Goal: Navigation & Orientation: Find specific page/section

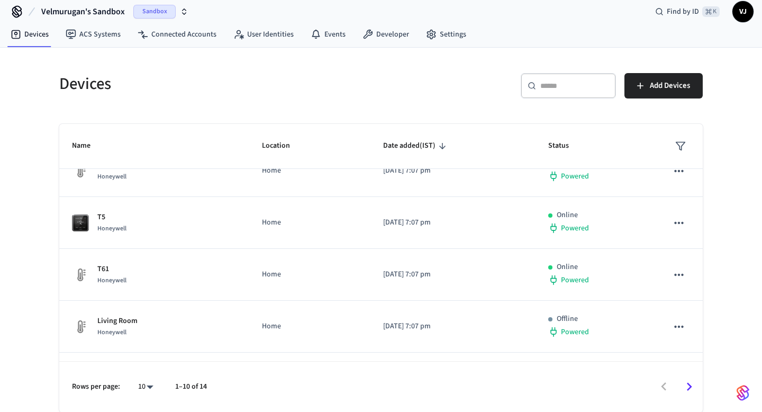
scroll to position [319, 0]
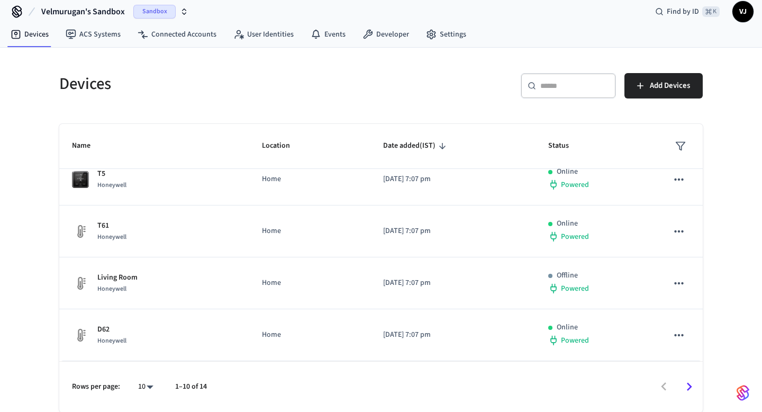
click at [664, 389] on div at bounding box center [460, 386] width 484 height 25
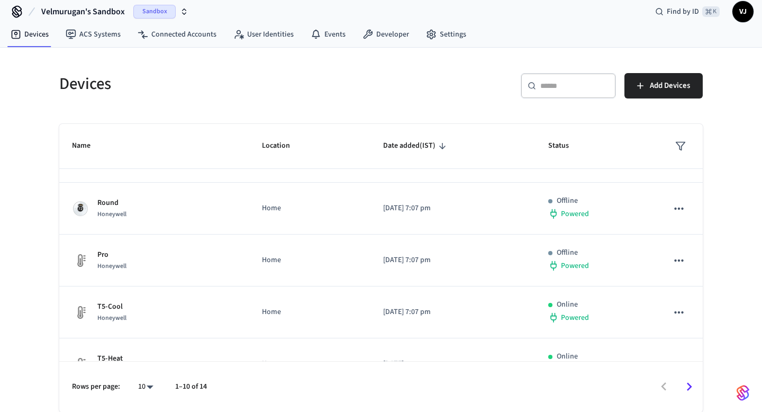
scroll to position [0, 0]
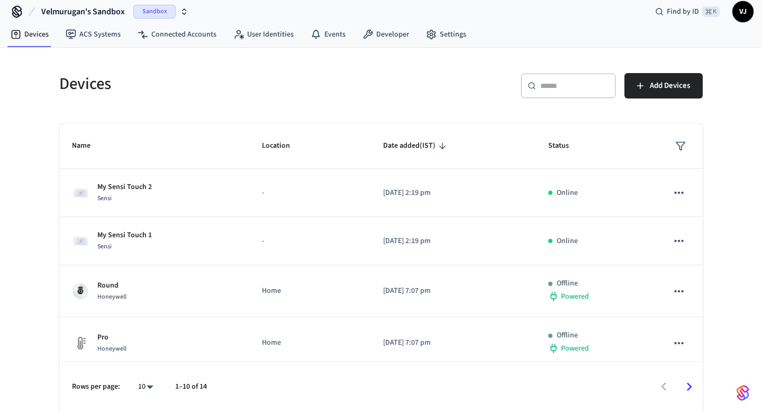
click at [689, 381] on icon "Go to next page" at bounding box center [689, 386] width 16 height 16
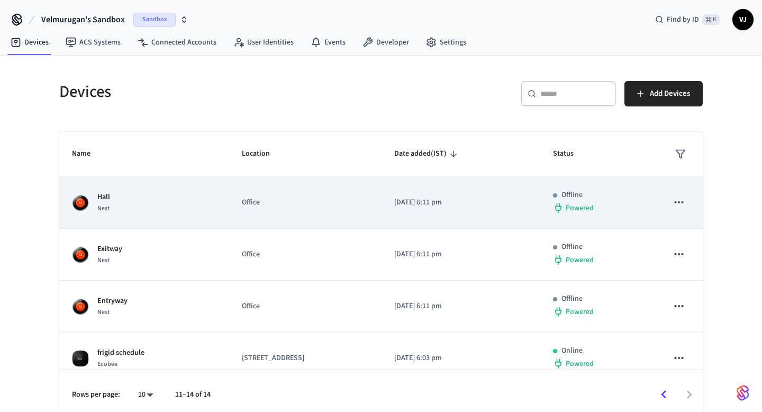
click at [683, 200] on icon "sticky table" at bounding box center [679, 202] width 14 height 14
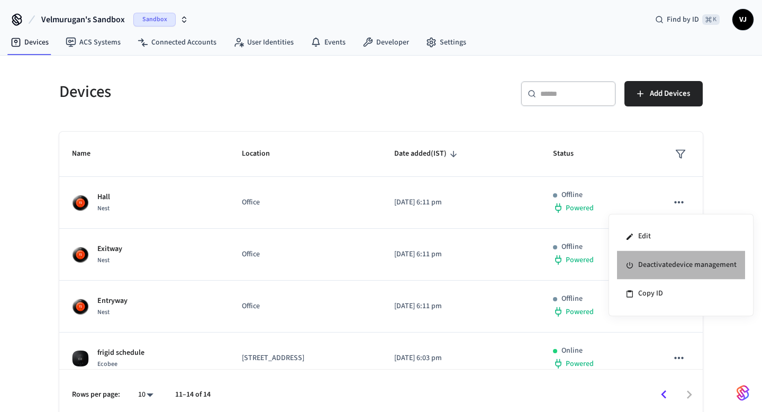
click at [648, 261] on li "Deactivate device management" at bounding box center [681, 265] width 128 height 29
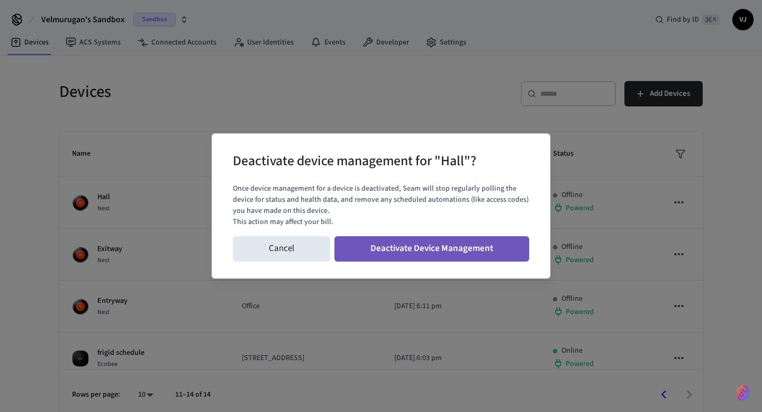
click at [472, 240] on button "Deactivate Device Management" at bounding box center [431, 248] width 195 height 25
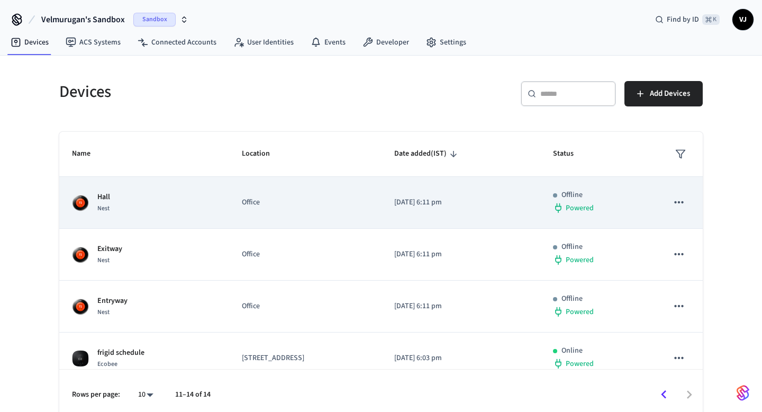
click at [676, 203] on icon "sticky table" at bounding box center [678, 202] width 9 height 2
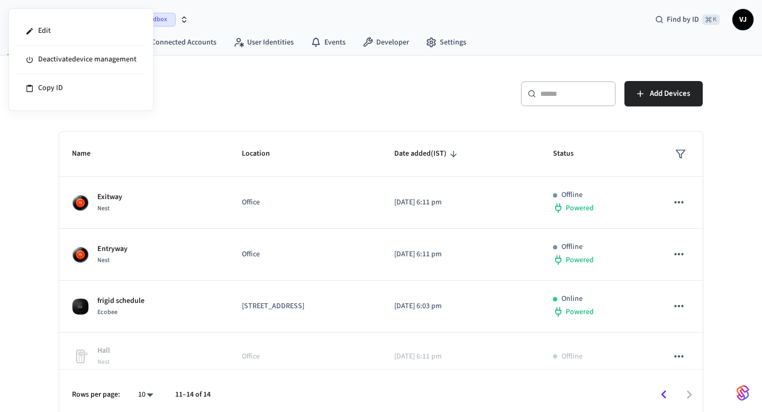
click at [678, 196] on div at bounding box center [381, 206] width 762 height 412
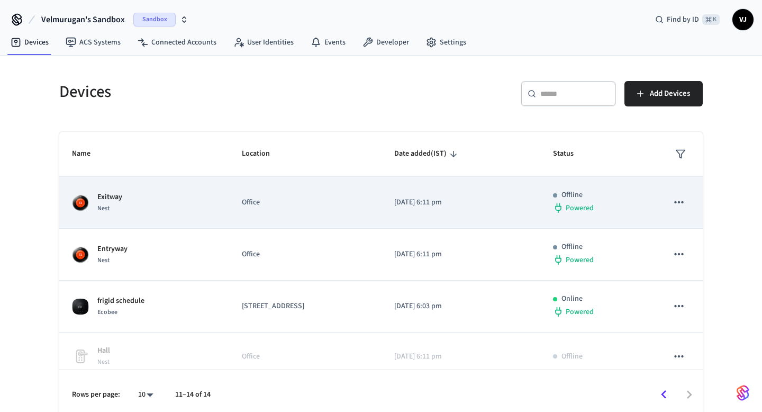
click at [678, 202] on icon "sticky table" at bounding box center [678, 202] width 9 height 2
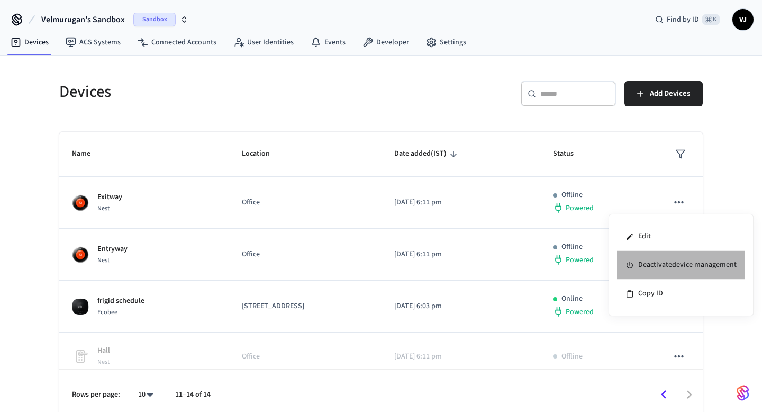
click at [640, 266] on li "Deactivate device management" at bounding box center [681, 265] width 128 height 29
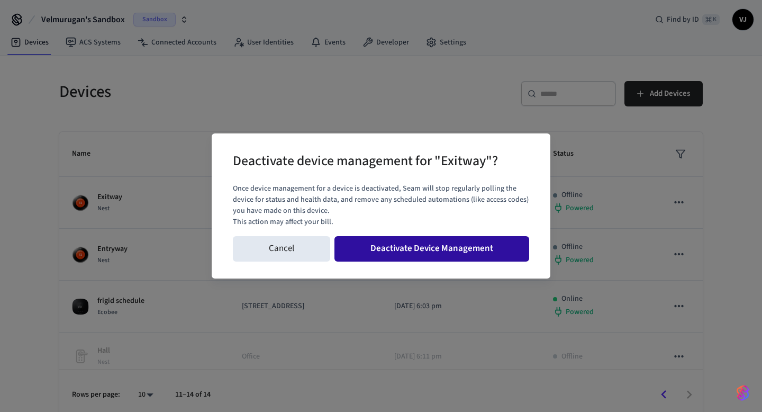
click at [448, 251] on button "Deactivate Device Management" at bounding box center [431, 248] width 195 height 25
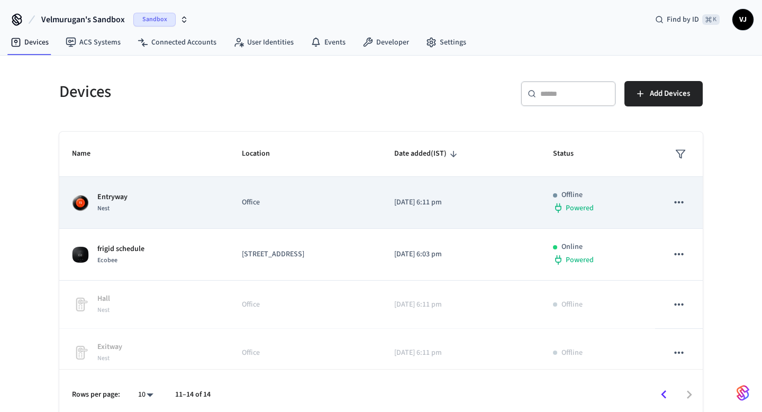
click at [680, 204] on icon "sticky table" at bounding box center [679, 202] width 14 height 14
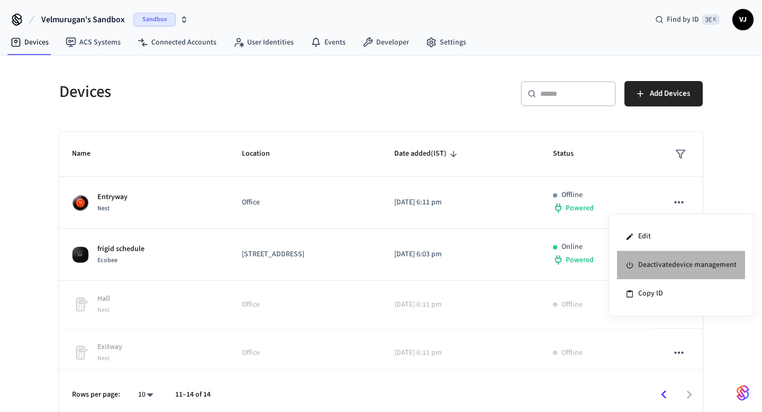
click at [654, 266] on li "Deactivate device management" at bounding box center [681, 265] width 128 height 29
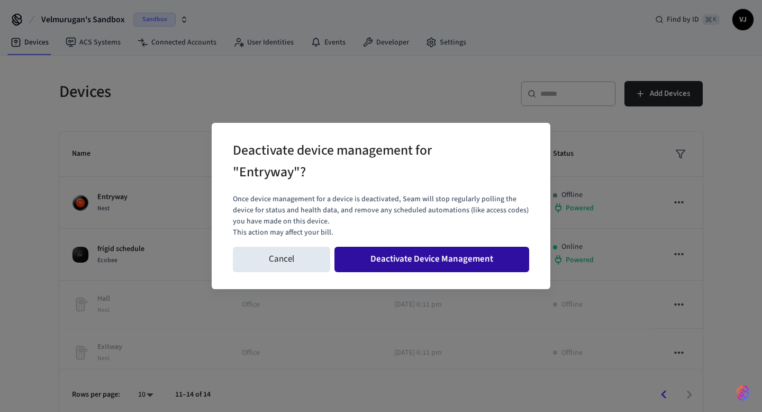
click at [460, 266] on button "Deactivate Device Management" at bounding box center [431, 259] width 195 height 25
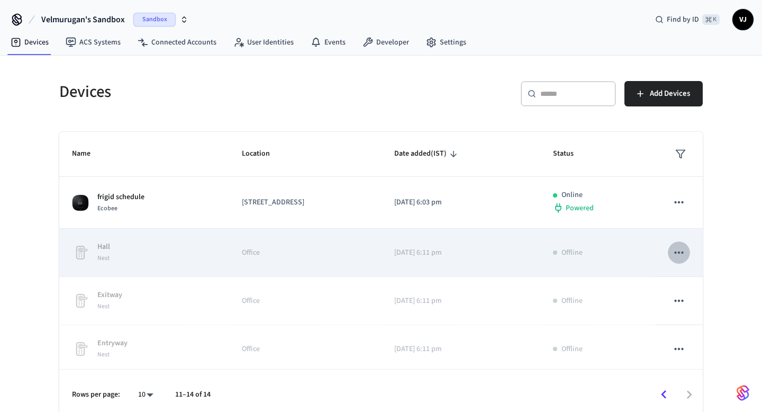
click at [681, 254] on icon "sticky table" at bounding box center [679, 253] width 14 height 14
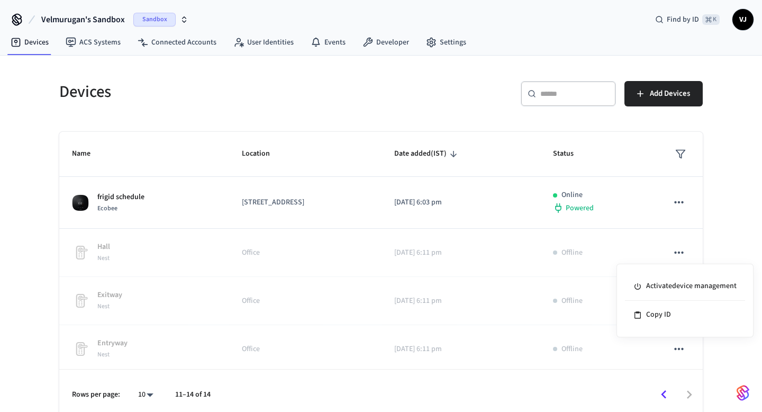
click at [543, 290] on div at bounding box center [381, 206] width 762 height 412
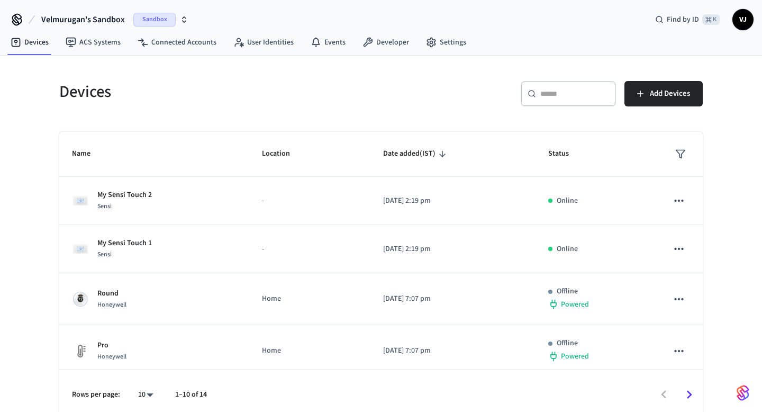
click at [122, 17] on span "Velmurugan's Sandbox" at bounding box center [83, 19] width 84 height 13
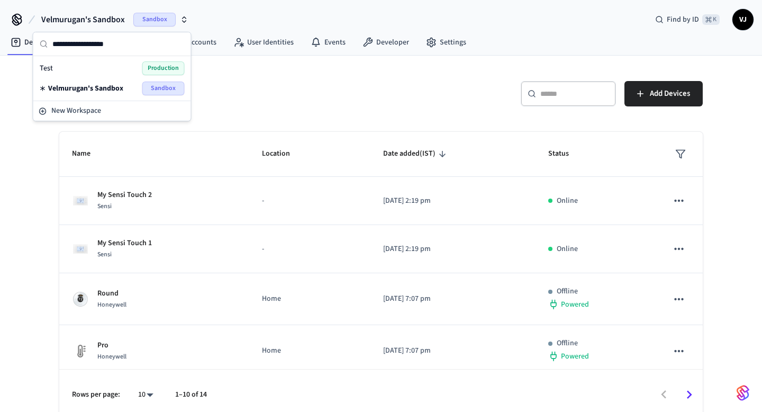
click at [99, 68] on div "Test Production" at bounding box center [112, 68] width 145 height 14
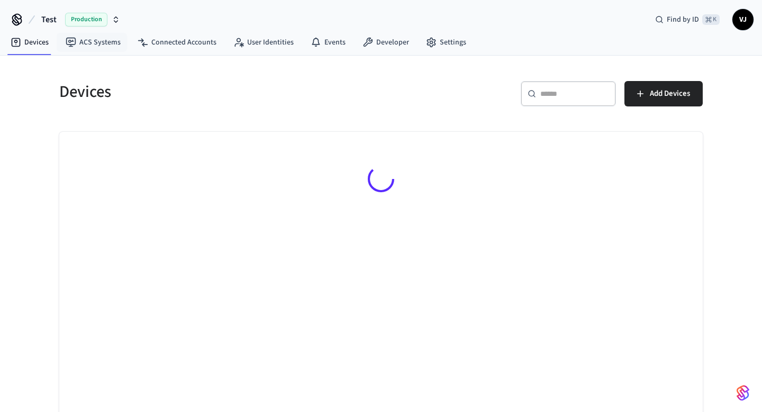
click at [76, 19] on span "Production" at bounding box center [86, 20] width 42 height 14
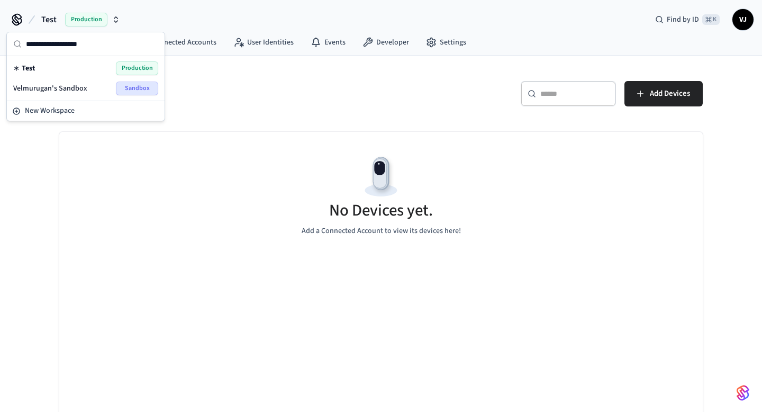
click at [76, 85] on span "Velmurugan's Sandbox" at bounding box center [50, 88] width 74 height 11
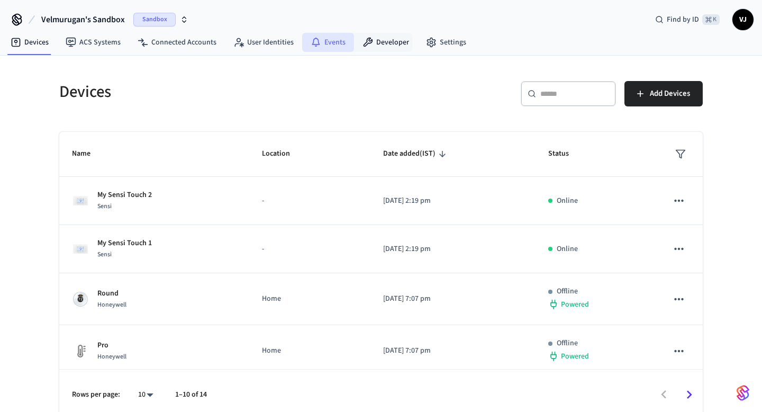
click at [340, 43] on link "Events" at bounding box center [328, 42] width 52 height 19
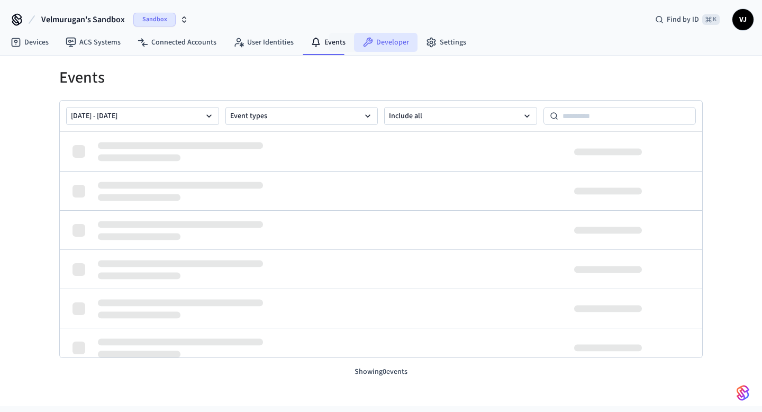
click at [368, 41] on icon at bounding box center [368, 42] width 11 height 11
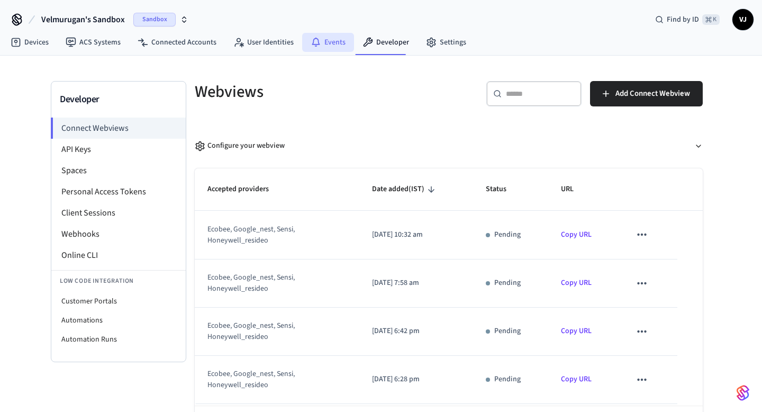
click at [318, 43] on link "Events" at bounding box center [328, 42] width 52 height 19
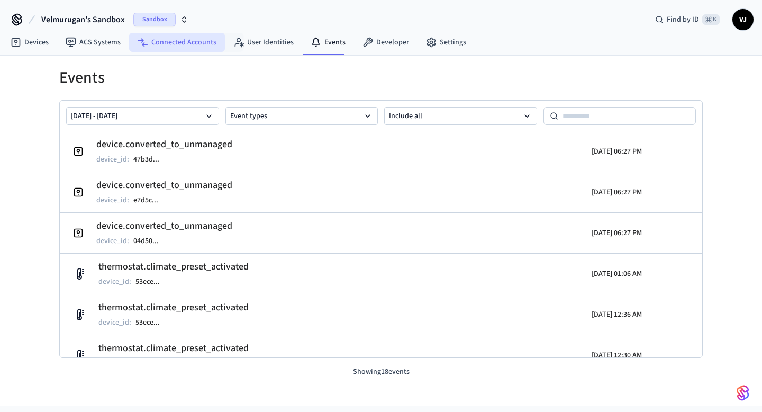
click at [183, 41] on link "Connected Accounts" at bounding box center [177, 42] width 96 height 19
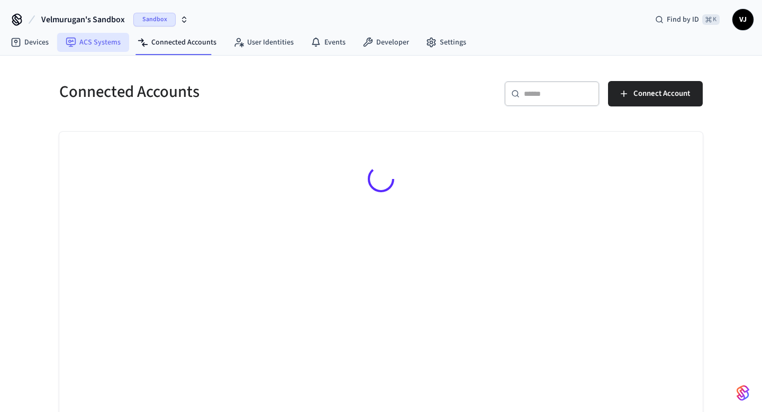
click at [97, 46] on link "ACS Systems" at bounding box center [93, 42] width 72 height 19
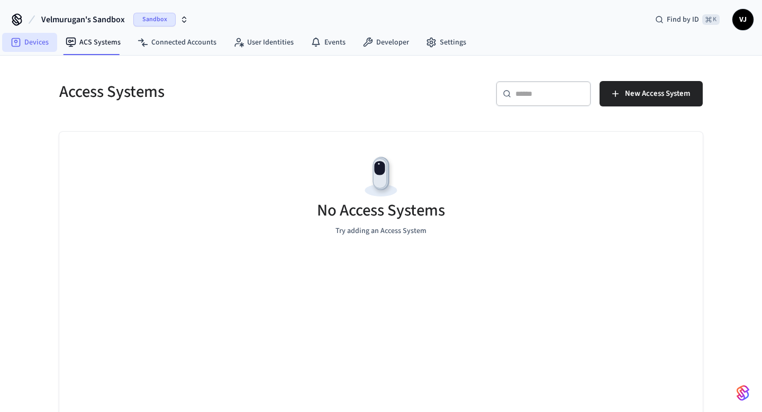
click at [41, 47] on link "Devices" at bounding box center [29, 42] width 55 height 19
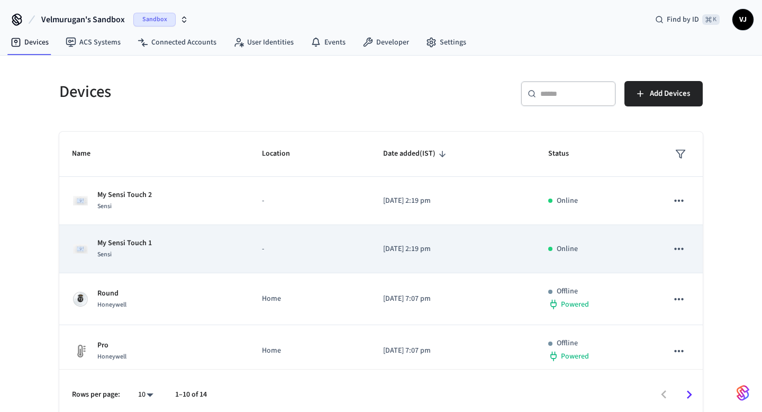
scroll to position [319, 0]
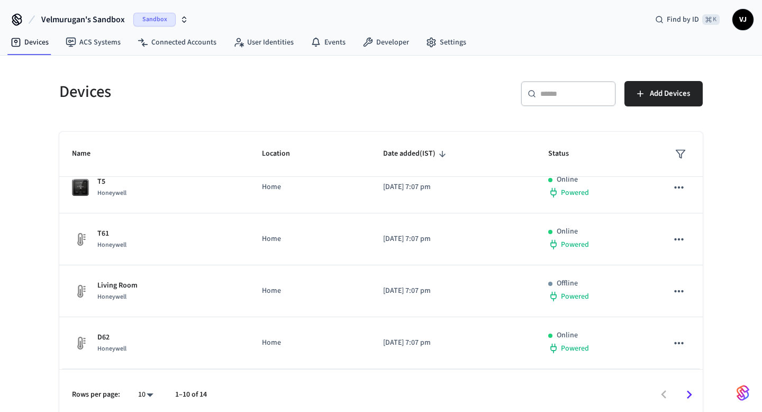
click at [686, 395] on icon "Go to next page" at bounding box center [689, 394] width 16 height 16
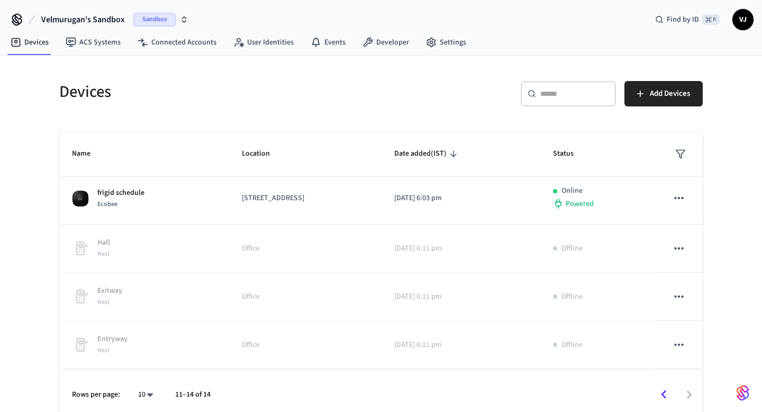
scroll to position [5, 0]
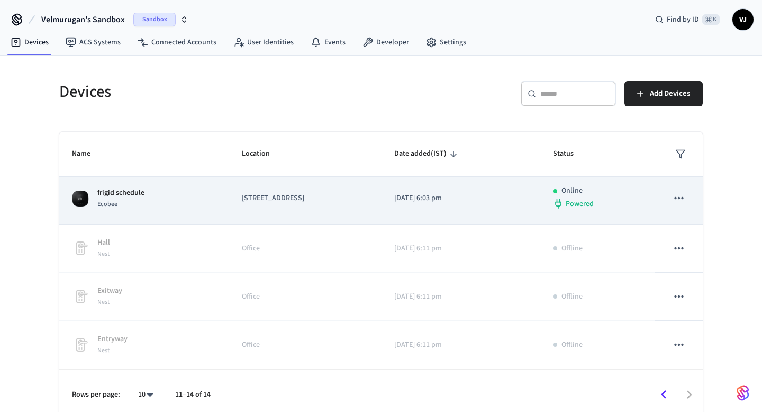
click at [115, 192] on p "frigid schedule" at bounding box center [120, 192] width 47 height 11
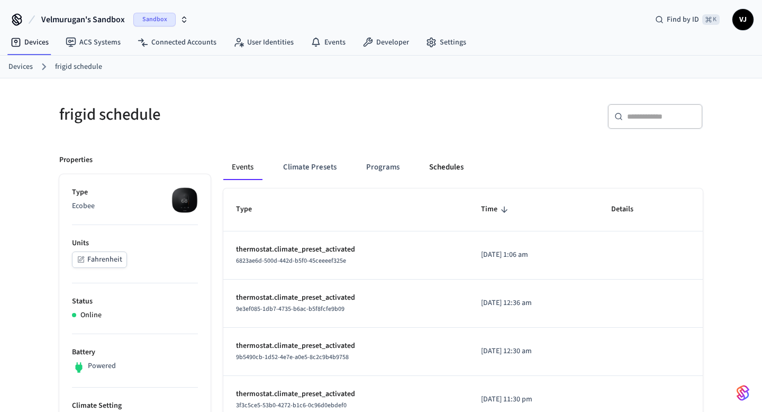
click at [440, 167] on button "Schedules" at bounding box center [446, 167] width 51 height 25
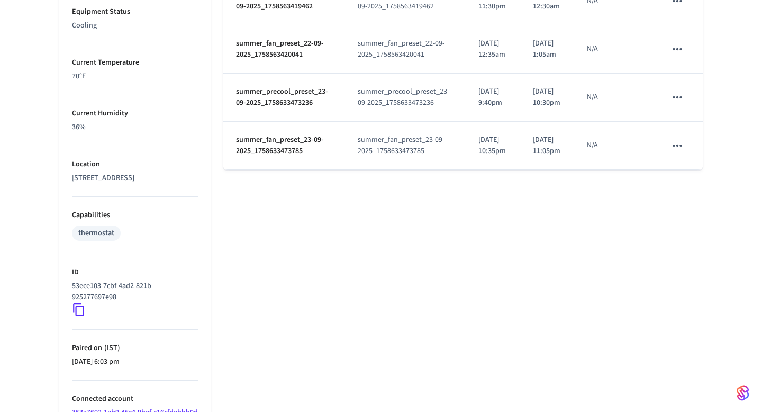
scroll to position [603, 0]
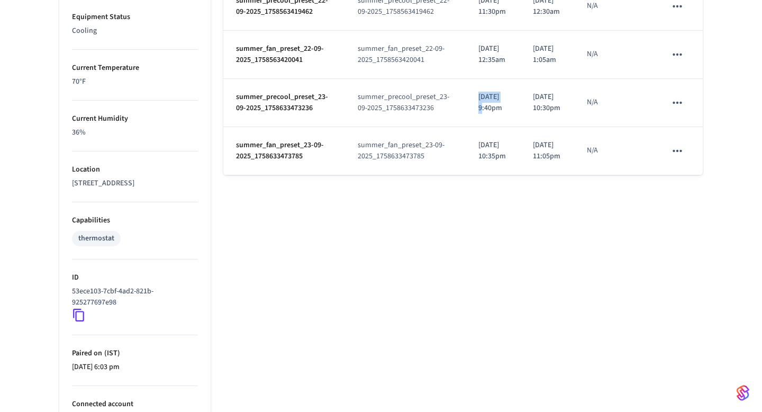
drag, startPoint x: 523, startPoint y: 197, endPoint x: 493, endPoint y: 199, distance: 30.8
click at [493, 114] on p "[DATE] 9:40pm" at bounding box center [492, 103] width 29 height 22
drag, startPoint x: 522, startPoint y: 215, endPoint x: 489, endPoint y: 197, distance: 37.4
click at [489, 127] on td "[DATE] 9:40pm" at bounding box center [493, 103] width 54 height 48
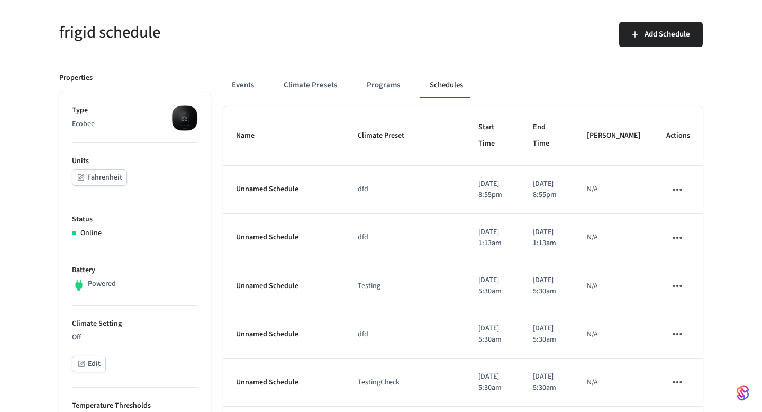
scroll to position [0, 0]
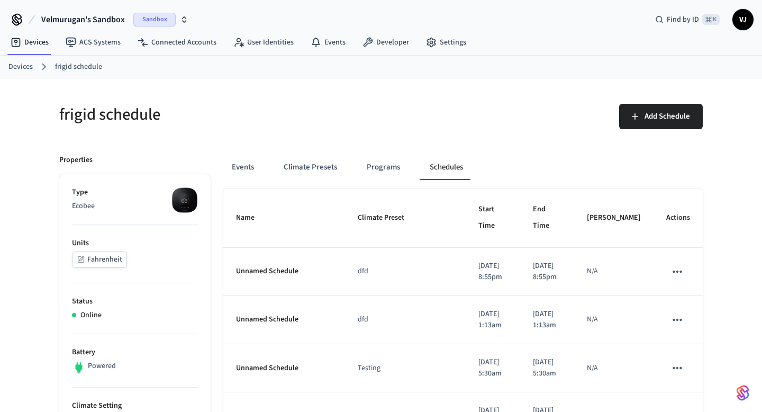
click at [97, 42] on link "ACS Systems" at bounding box center [93, 42] width 72 height 19
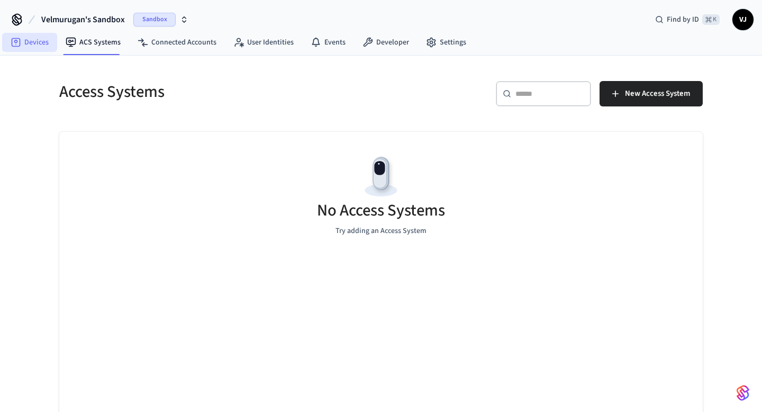
click at [38, 48] on link "Devices" at bounding box center [29, 42] width 55 height 19
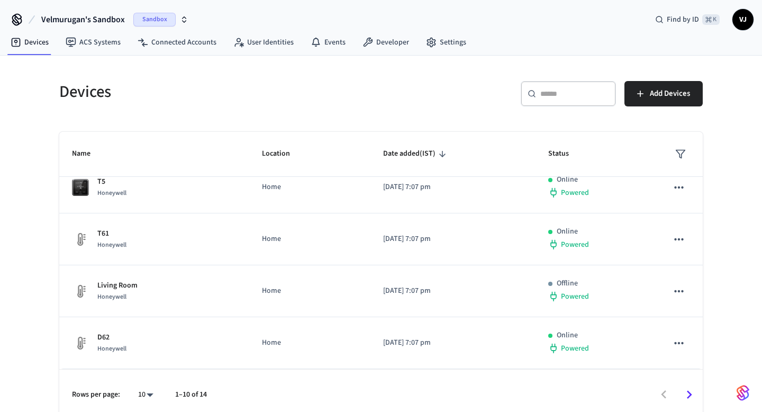
scroll to position [8, 0]
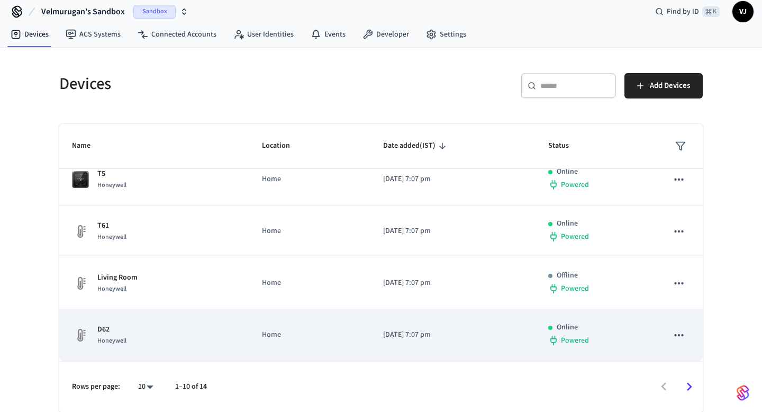
click at [680, 339] on icon "sticky table" at bounding box center [679, 335] width 14 height 14
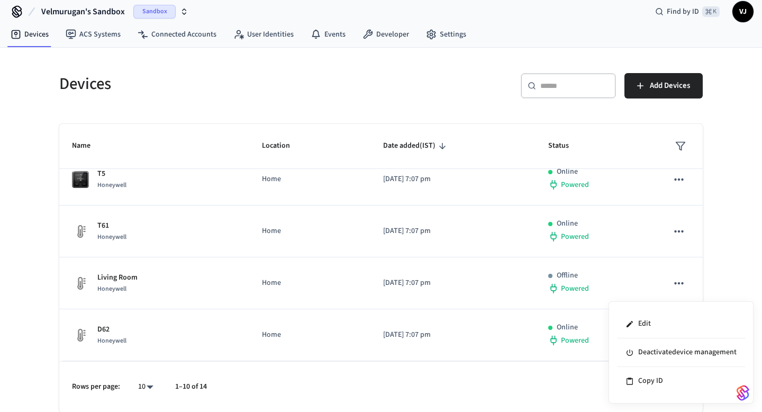
click at [740, 254] on div at bounding box center [381, 206] width 762 height 412
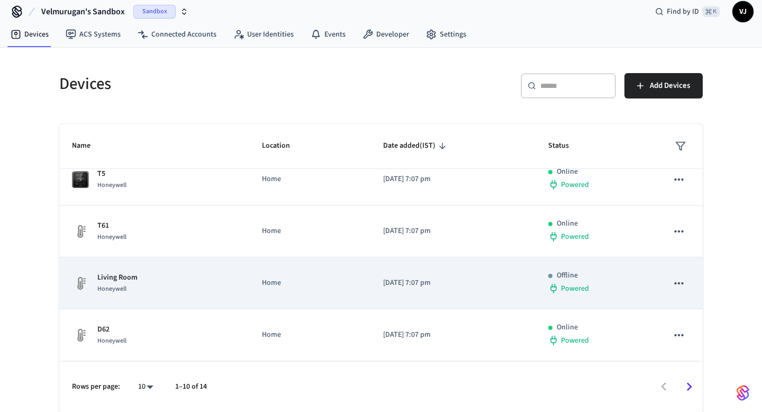
click at [679, 282] on icon "sticky table" at bounding box center [678, 283] width 9 height 2
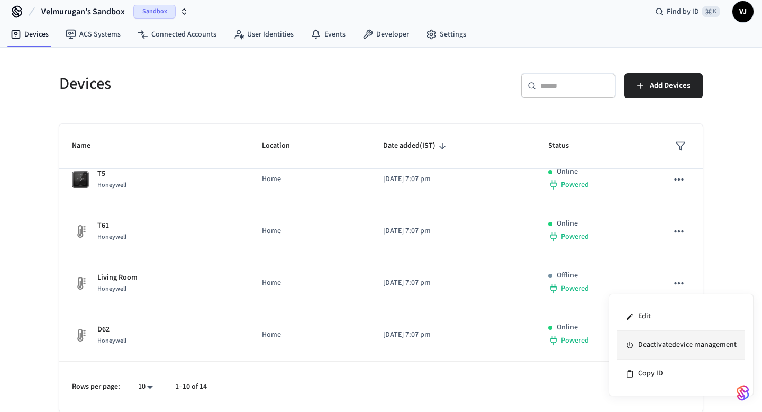
click at [656, 341] on li "Deactivate device management" at bounding box center [681, 345] width 128 height 29
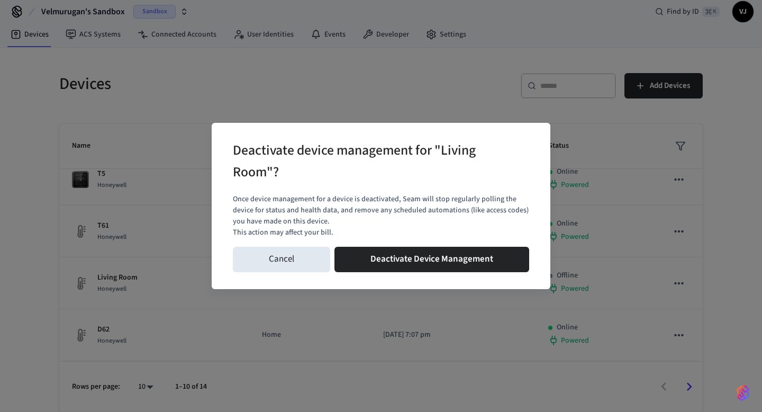
click at [762, 272] on div "Deactivate device management for "Living Room"? Once device management for a de…" at bounding box center [381, 206] width 762 height 412
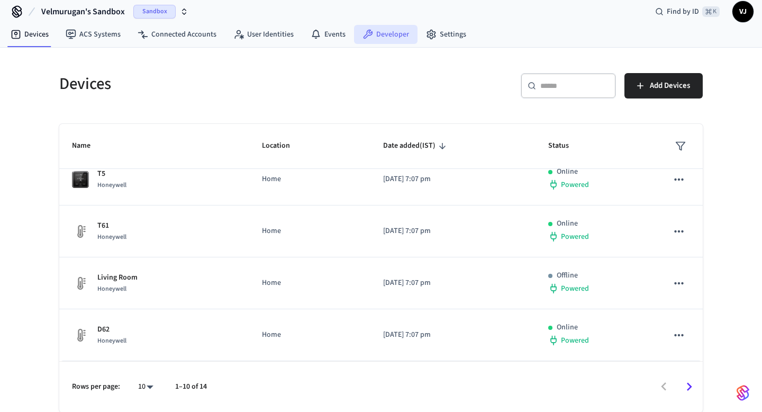
click at [368, 31] on link "Developer" at bounding box center [386, 34] width 64 height 19
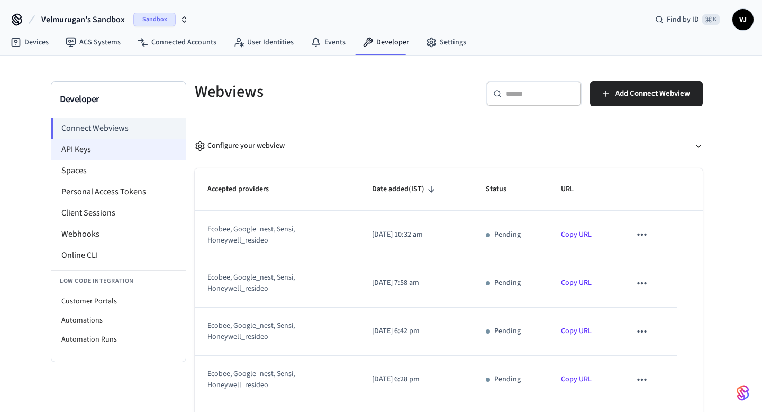
click at [77, 144] on li "API Keys" at bounding box center [118, 149] width 134 height 21
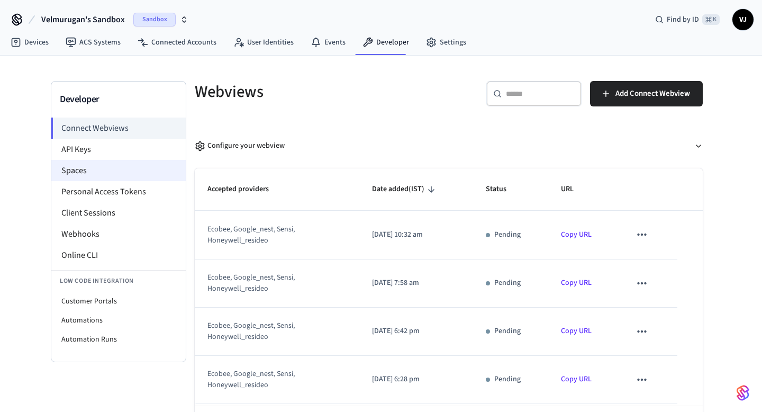
click at [80, 168] on li "Spaces" at bounding box center [118, 170] width 134 height 21
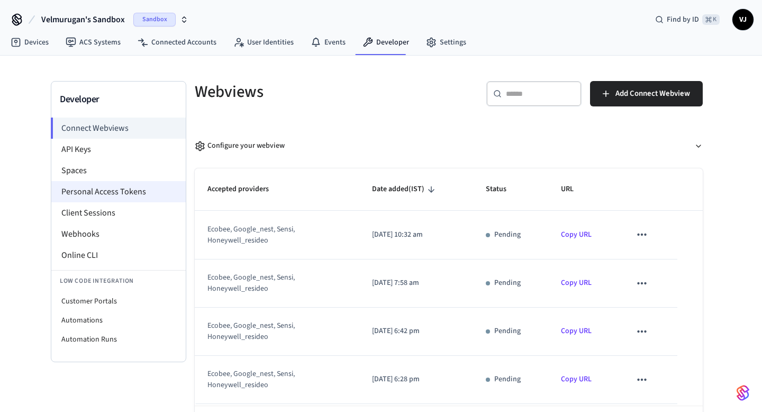
click at [112, 191] on li "Personal Access Tokens" at bounding box center [118, 191] width 134 height 21
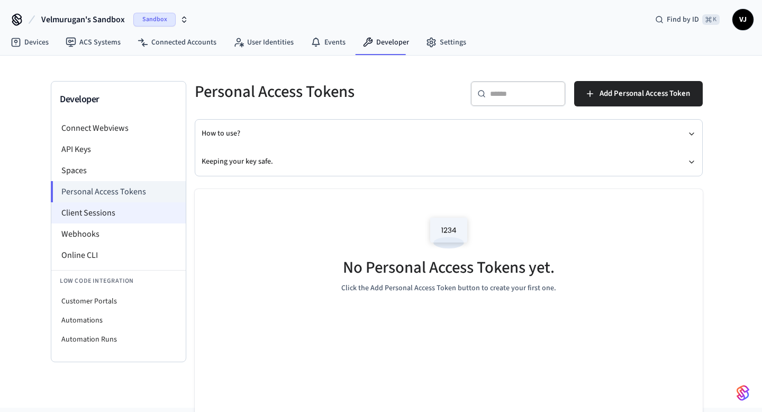
click at [104, 207] on li "Client Sessions" at bounding box center [118, 212] width 134 height 21
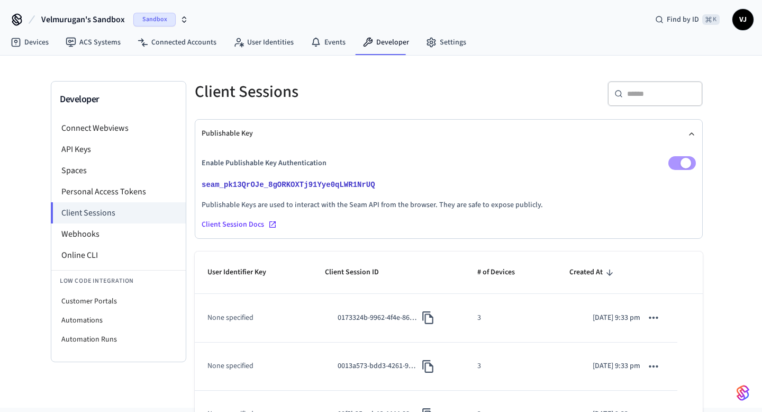
click at [650, 319] on icon "sticky table" at bounding box center [653, 318] width 9 height 2
click at [574, 219] on div at bounding box center [381, 206] width 762 height 412
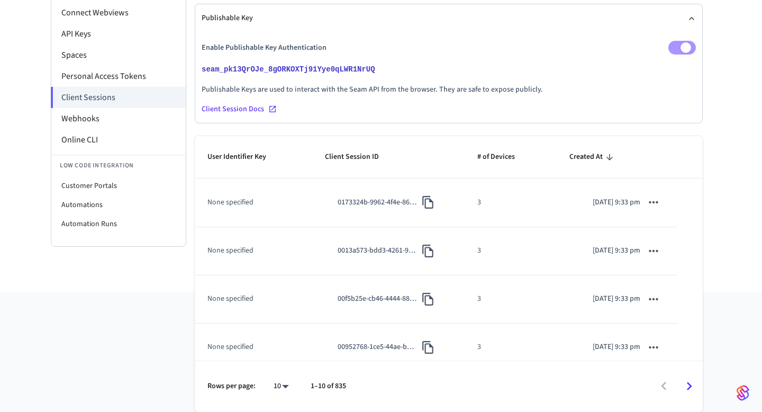
scroll to position [301, 0]
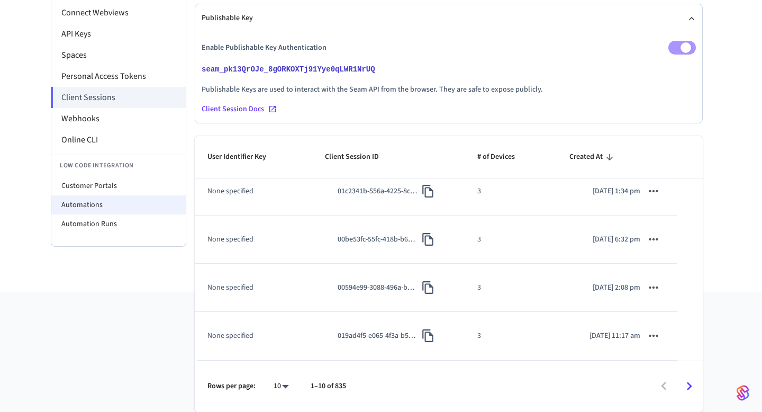
click at [95, 201] on li "Automations" at bounding box center [118, 204] width 134 height 19
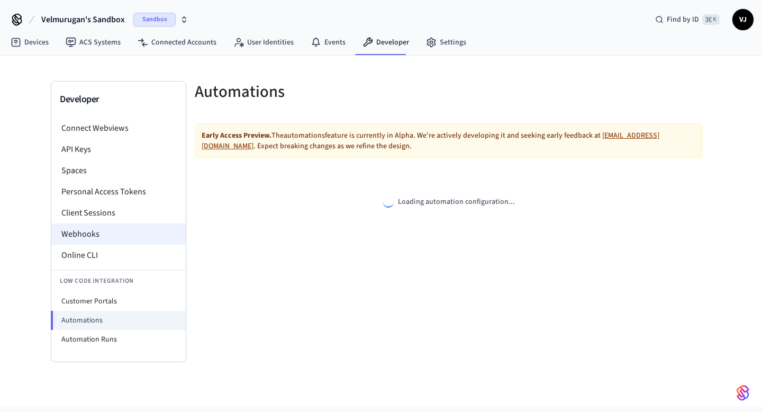
select select "**********"
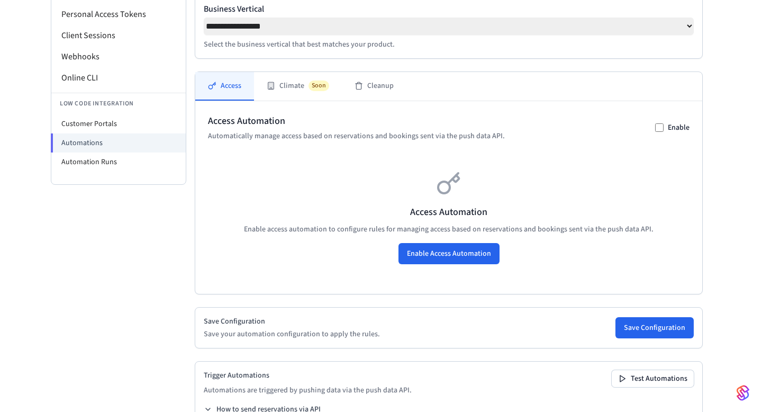
scroll to position [229, 0]
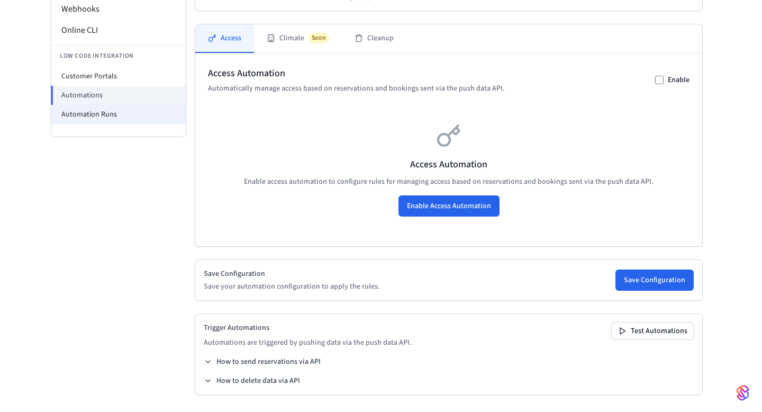
click at [93, 107] on li "Automation Runs" at bounding box center [118, 114] width 134 height 19
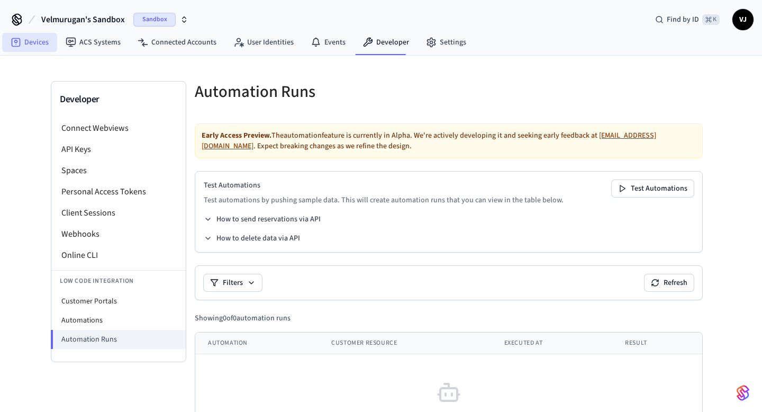
click at [33, 41] on link "Devices" at bounding box center [29, 42] width 55 height 19
